Goal: Use online tool/utility

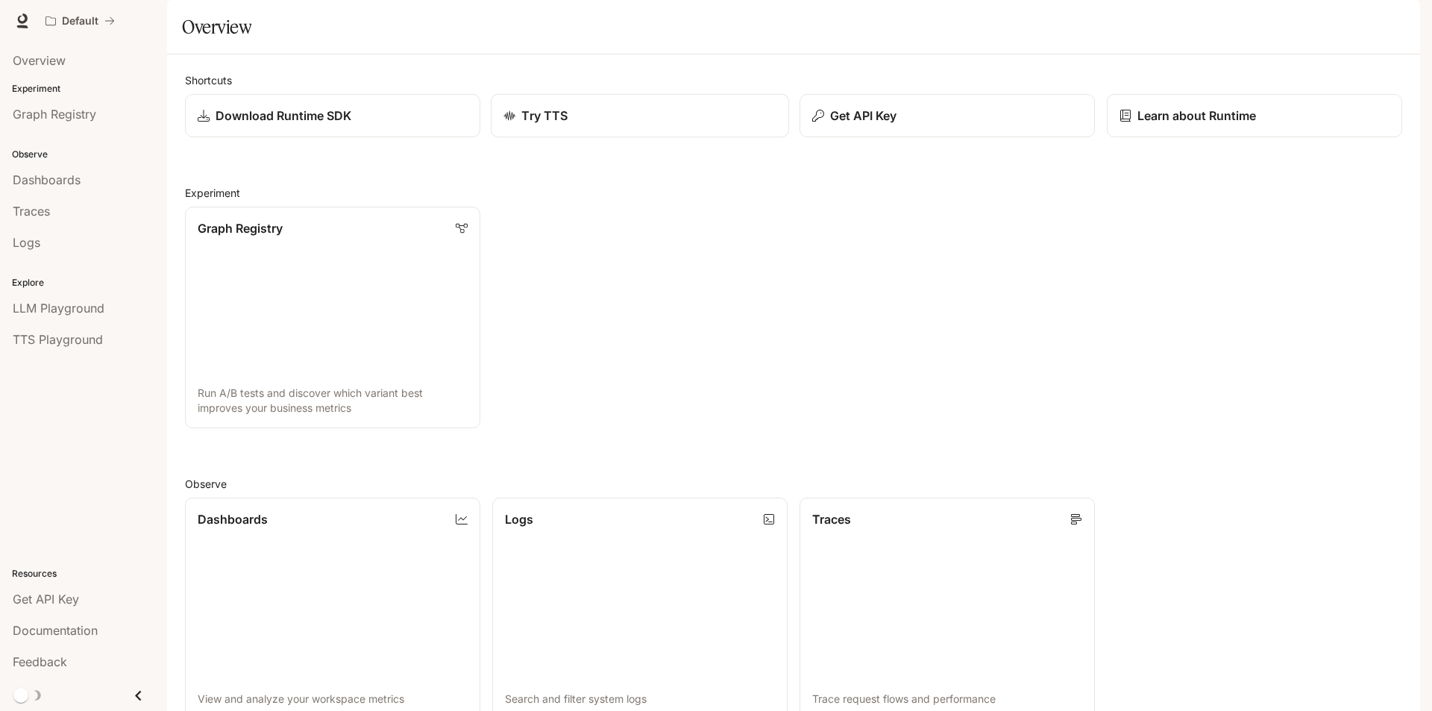
click at [592, 125] on div "Try TTS" at bounding box center [640, 116] width 273 height 18
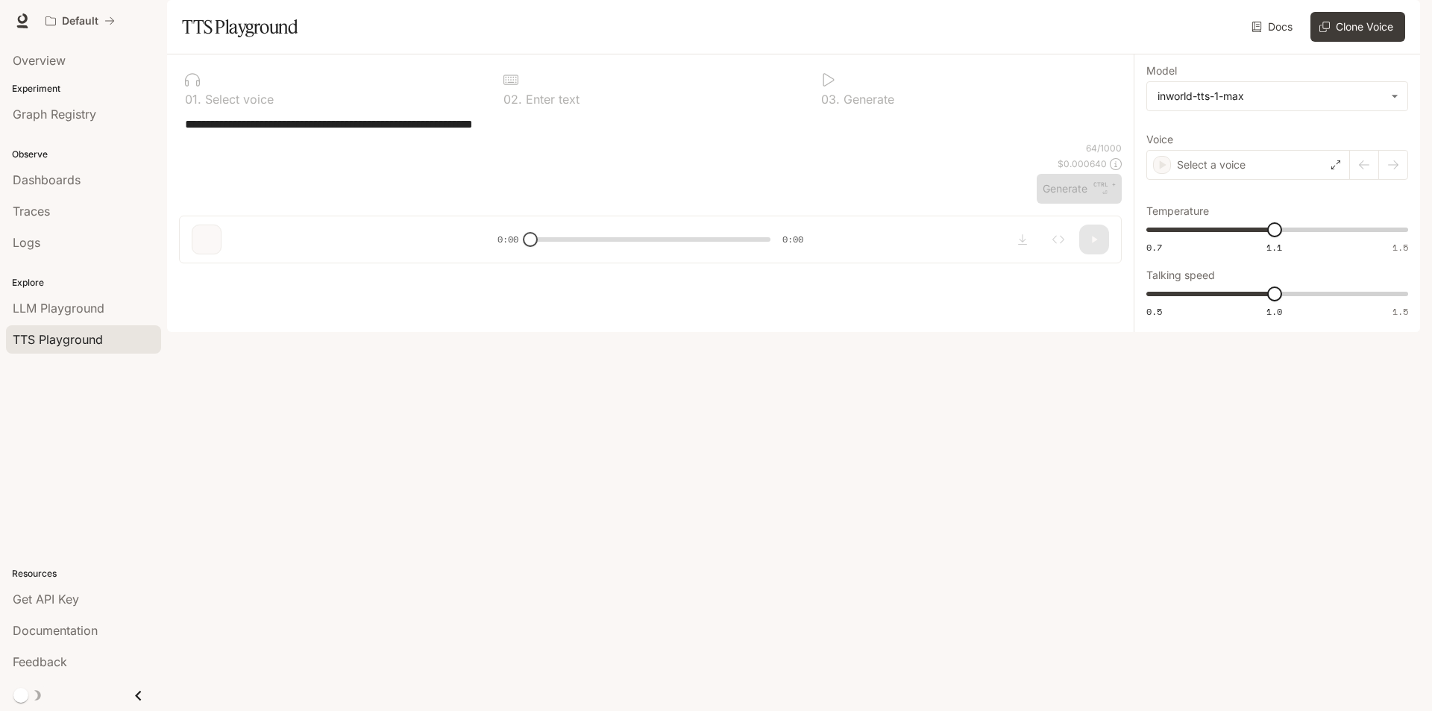
type input "***"
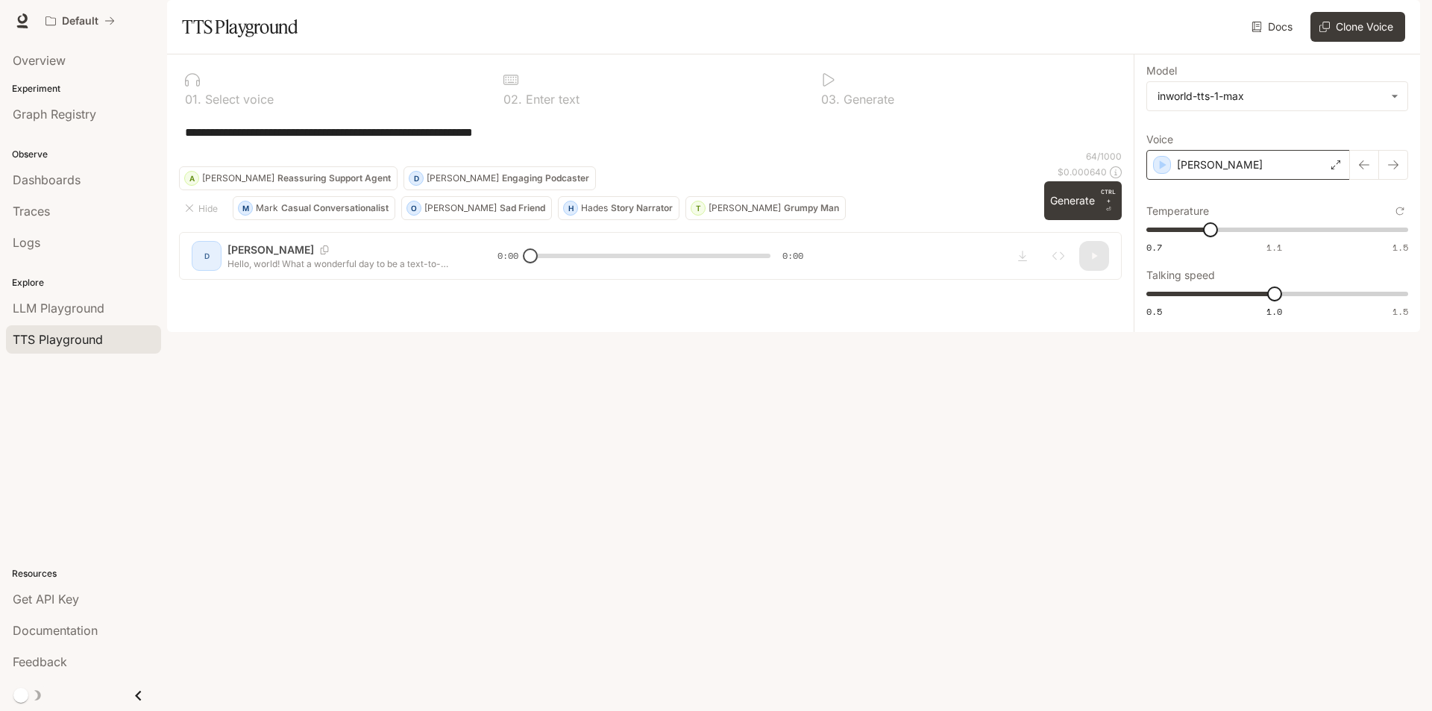
click at [1235, 180] on div "[PERSON_NAME]" at bounding box center [1249, 165] width 204 height 30
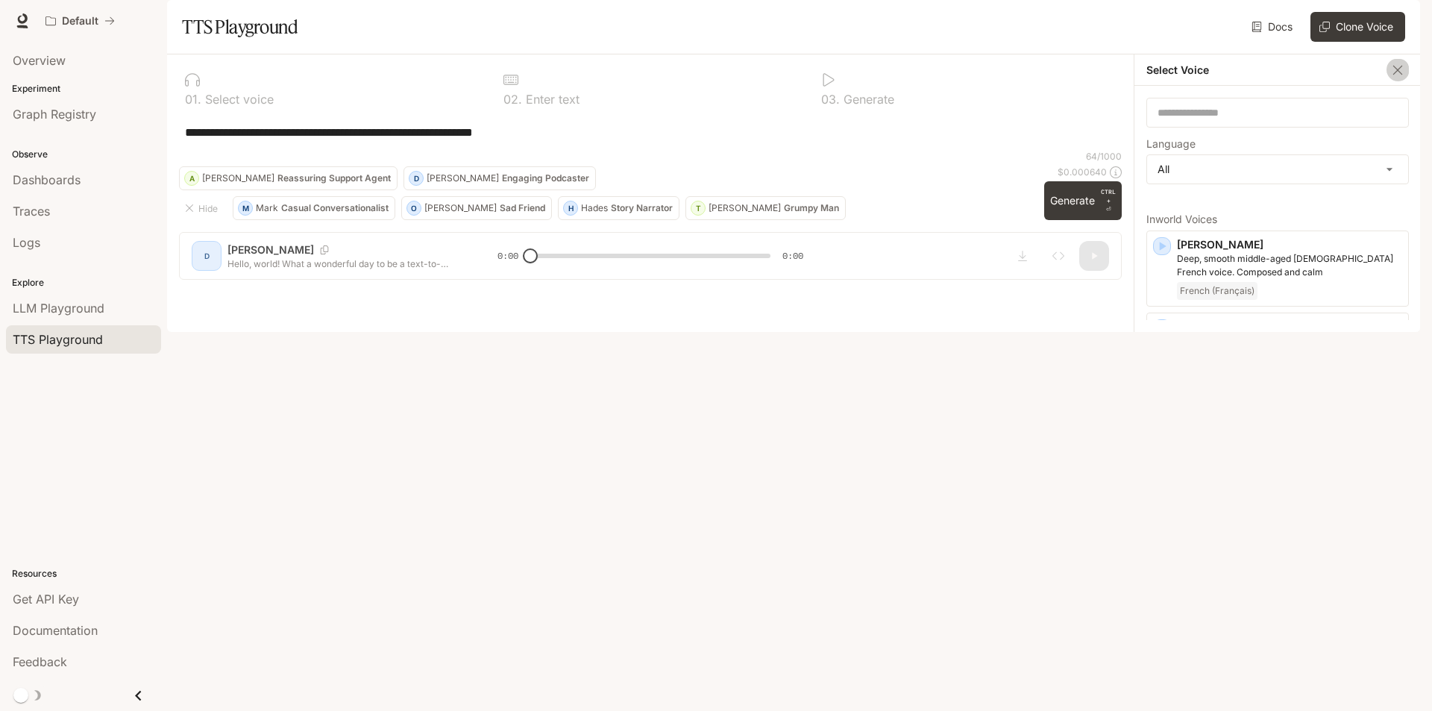
drag, startPoint x: 1394, startPoint y: 114, endPoint x: 1149, endPoint y: 214, distance: 264.3
click at [1394, 78] on icon "button" at bounding box center [1398, 70] width 15 height 15
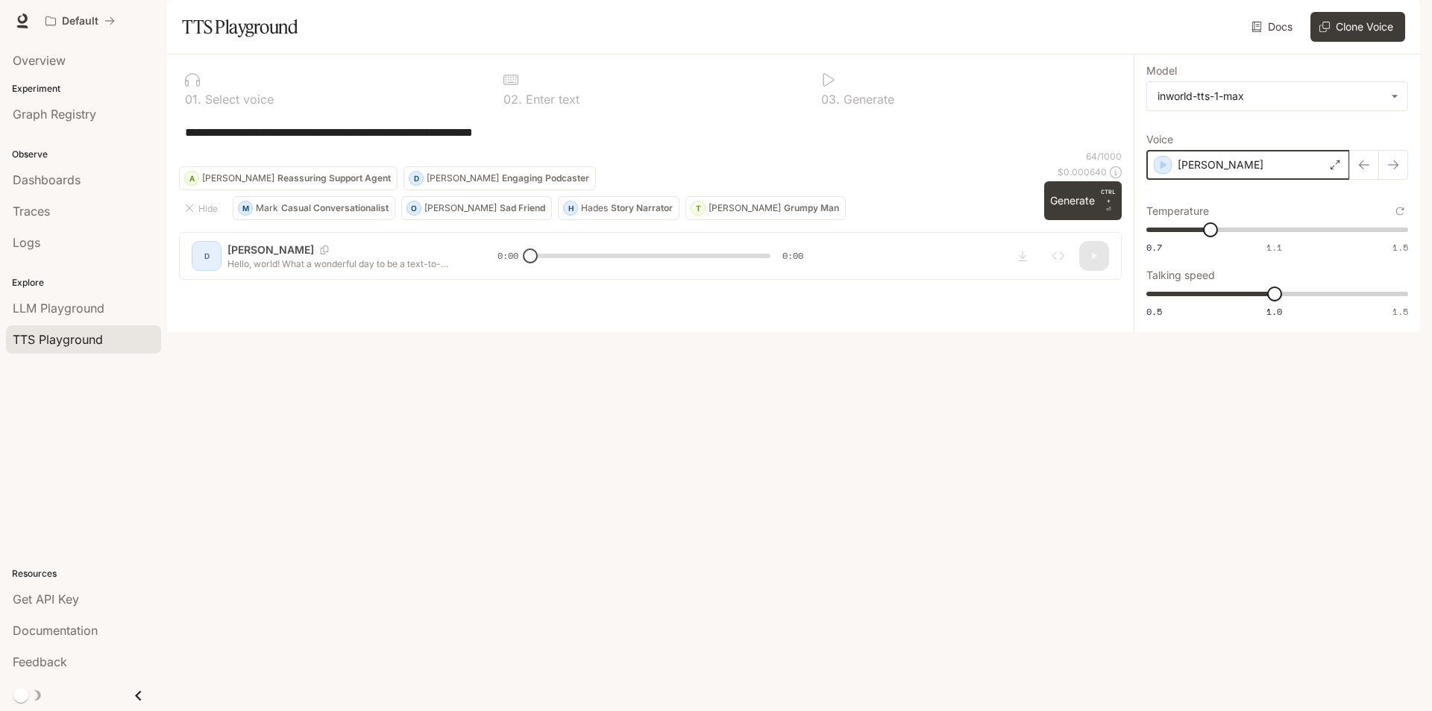
click at [1164, 172] on icon "button" at bounding box center [1163, 164] width 15 height 15
click at [1197, 172] on p "[PERSON_NAME]" at bounding box center [1220, 164] width 86 height 15
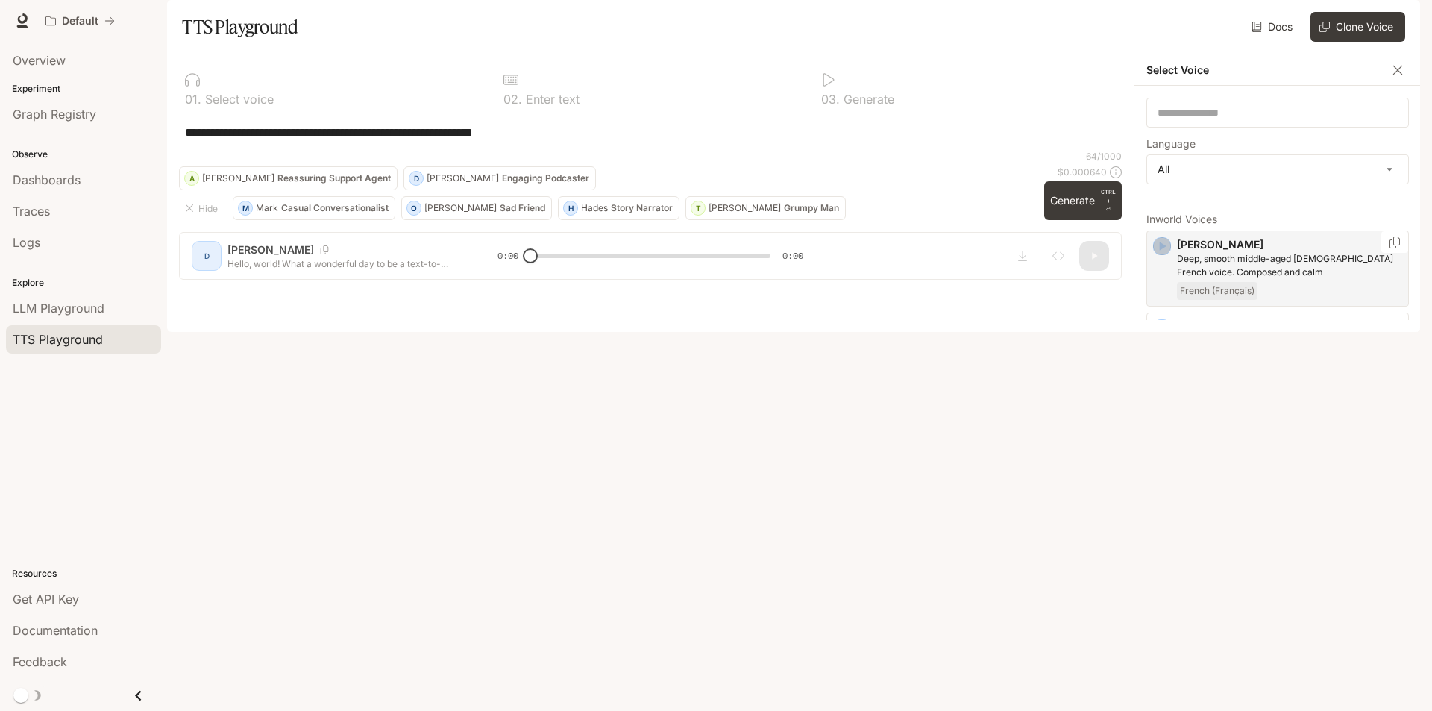
click at [1158, 254] on icon "button" at bounding box center [1162, 246] width 15 height 15
click at [1159, 336] on icon "button" at bounding box center [1162, 328] width 15 height 15
click at [1159, 418] on icon "button" at bounding box center [1162, 410] width 15 height 15
click at [1159, 486] on icon "button" at bounding box center [1162, 479] width 15 height 15
click at [1153, 570] on div "button" at bounding box center [1162, 561] width 18 height 18
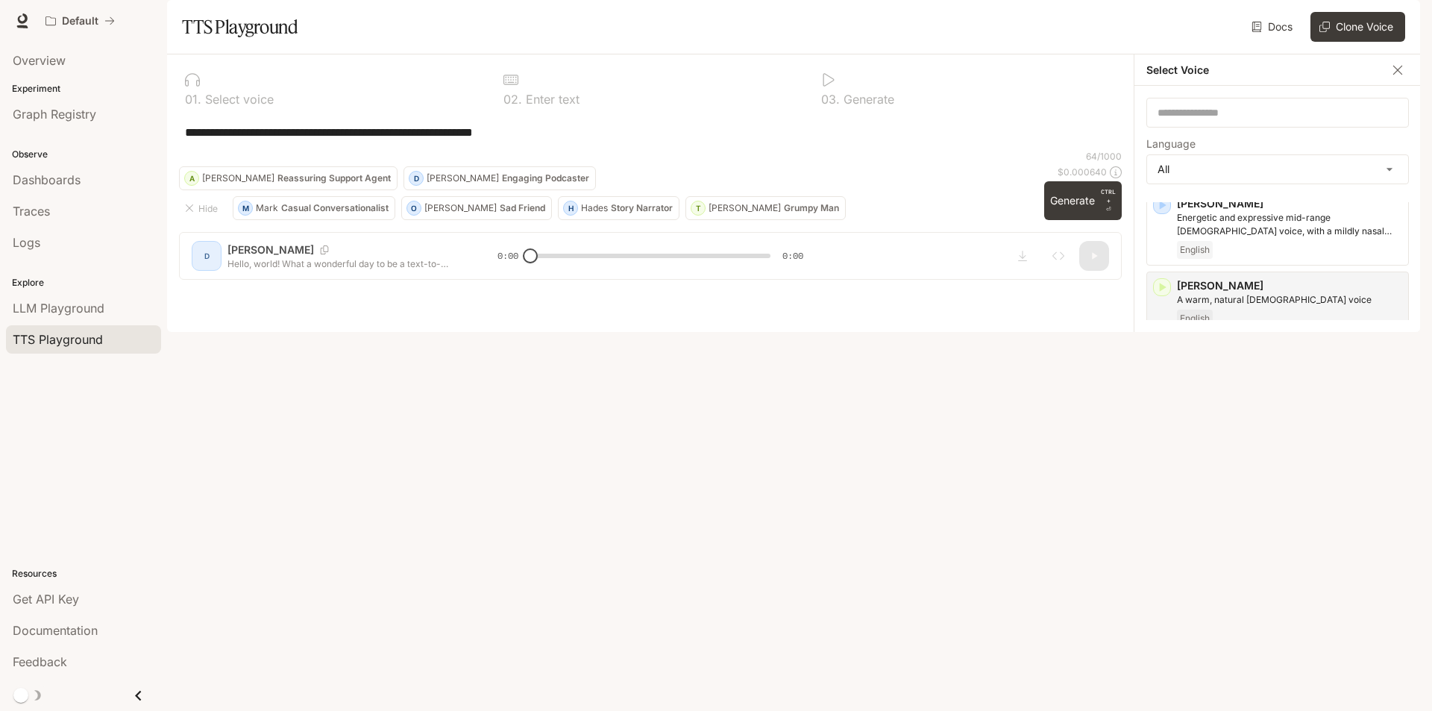
scroll to position [149, 0]
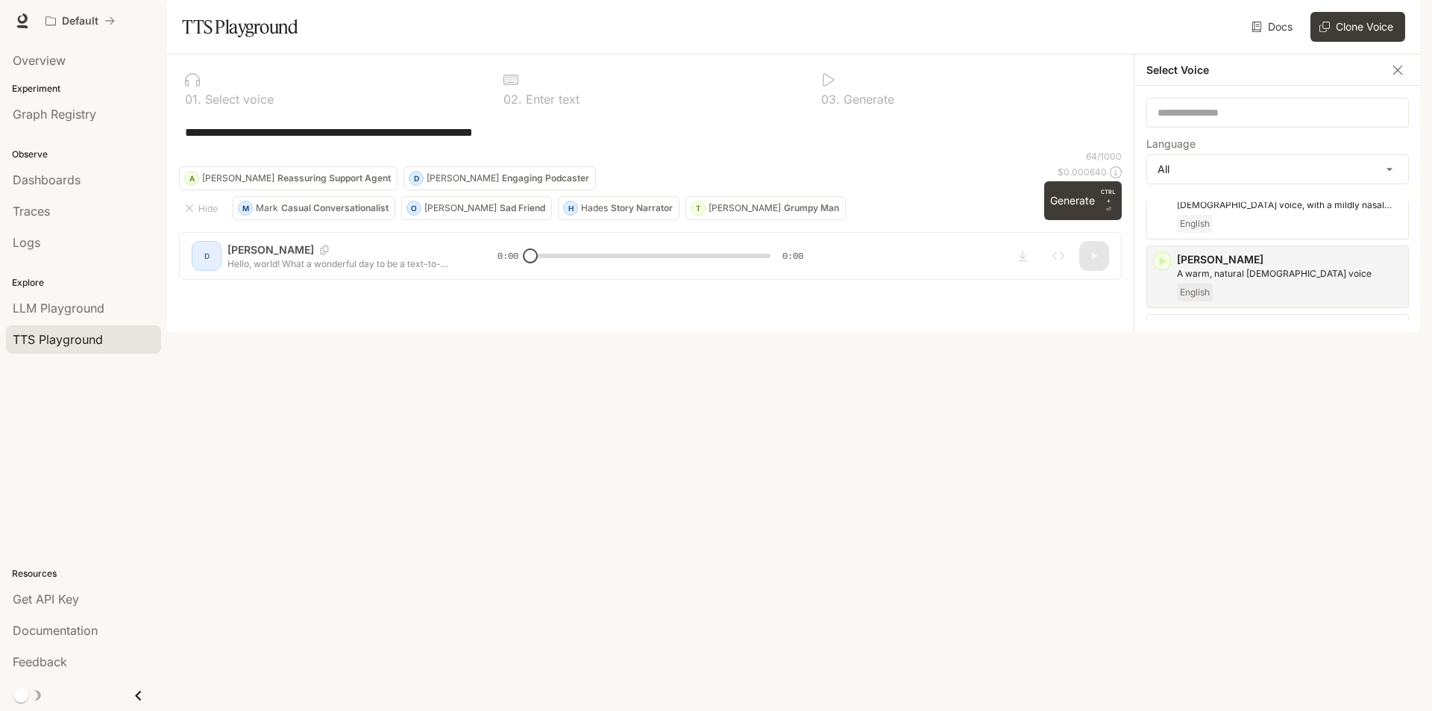
click at [1162, 501] on icon "button" at bounding box center [1162, 493] width 15 height 15
click at [1156, 585] on icon "button" at bounding box center [1162, 577] width 15 height 15
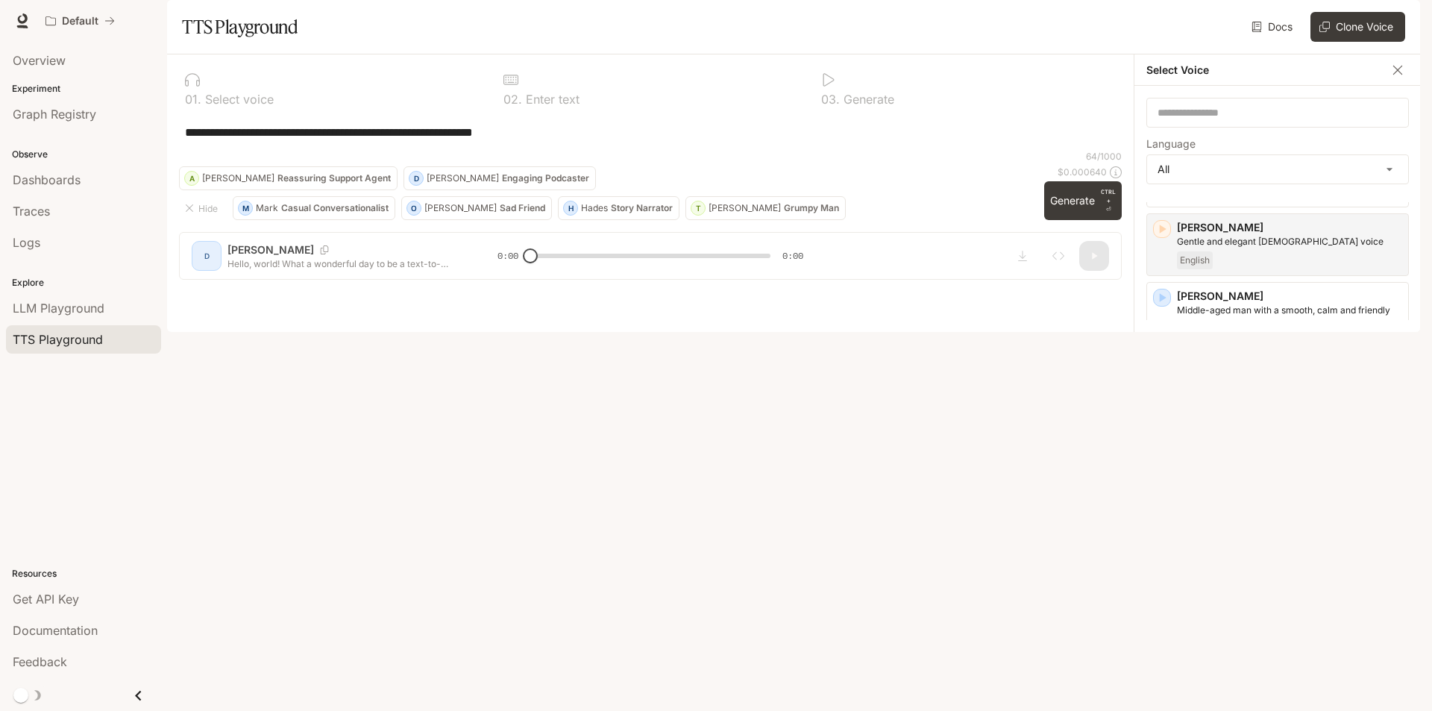
scroll to position [448, 0]
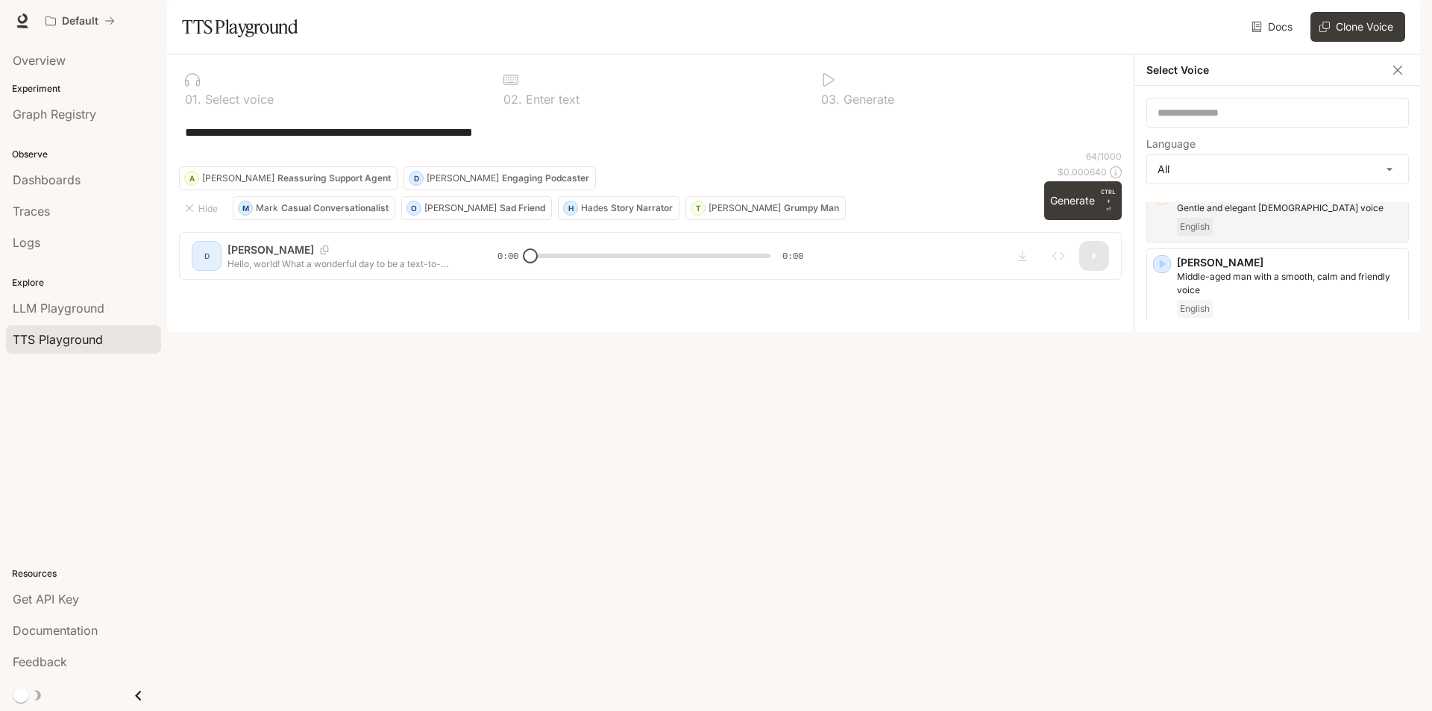
click at [1165, 517] on icon "button" at bounding box center [1162, 509] width 15 height 15
click at [1210, 516] on p "[PERSON_NAME]" at bounding box center [1289, 508] width 225 height 15
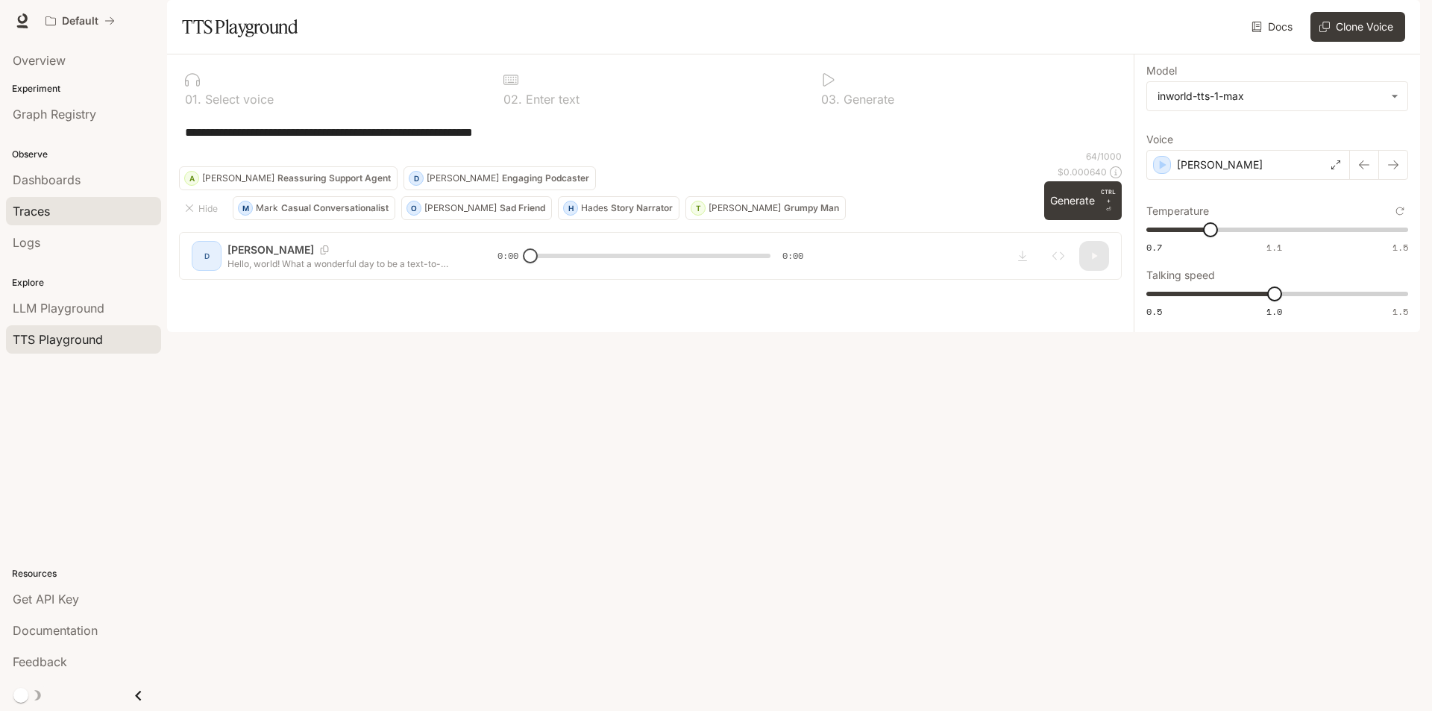
drag, startPoint x: 603, startPoint y: 178, endPoint x: 160, endPoint y: 212, distance: 443.7
click at [167, 212] on main "**********" at bounding box center [793, 166] width 1253 height 332
click at [71, 66] on div "Overview" at bounding box center [84, 60] width 142 height 18
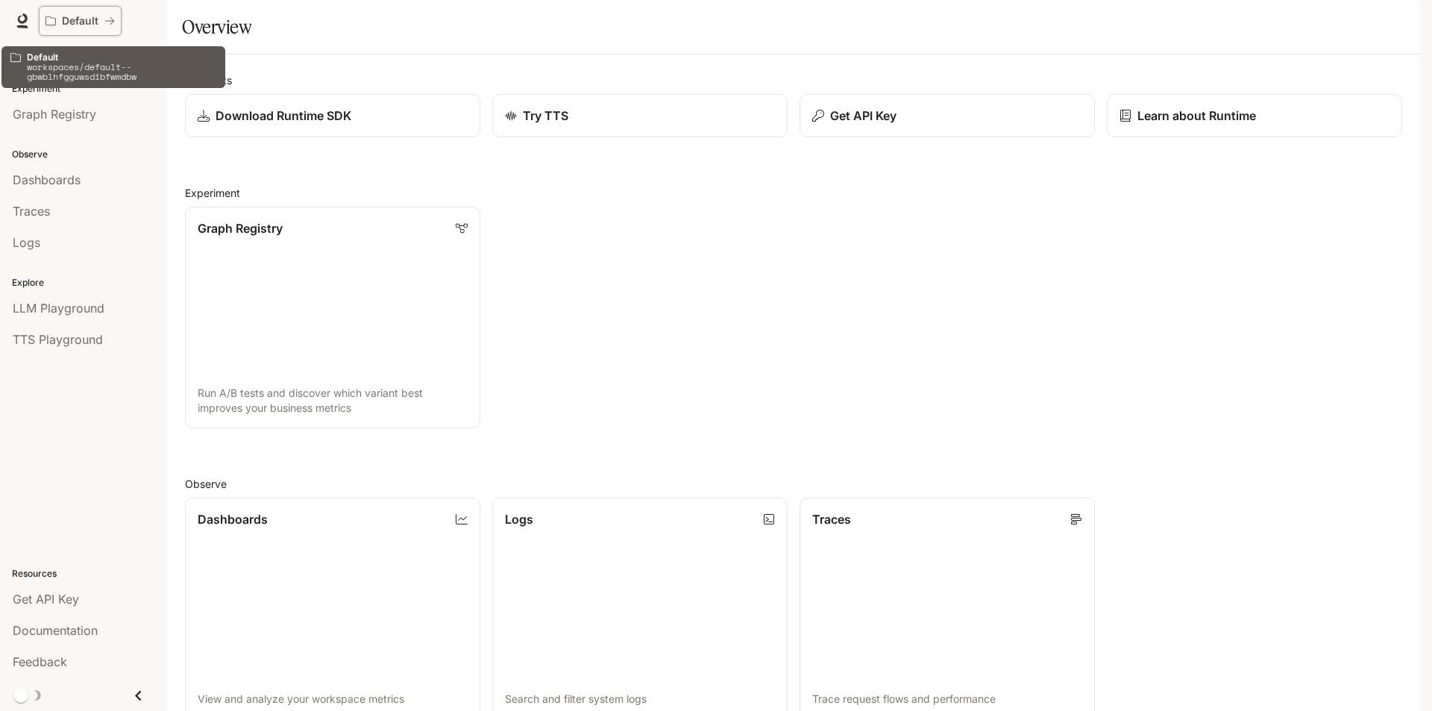
click at [75, 19] on p "Default" at bounding box center [80, 21] width 37 height 13
